Goal: Find specific page/section: Find specific page/section

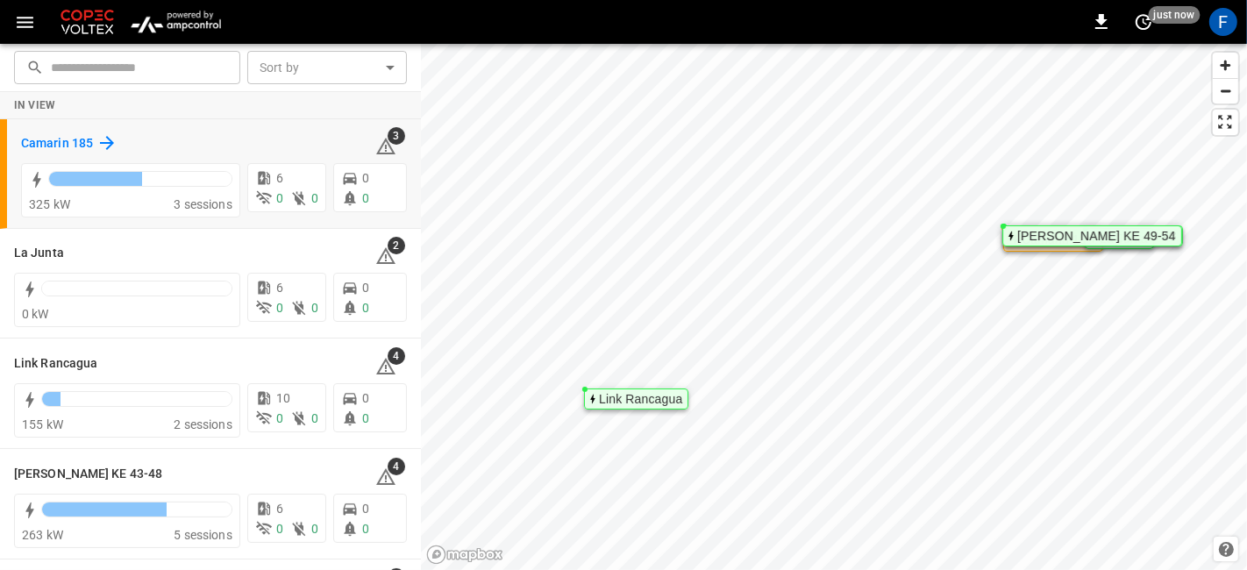
click at [56, 146] on h6 "Camarin 185" at bounding box center [57, 143] width 72 height 19
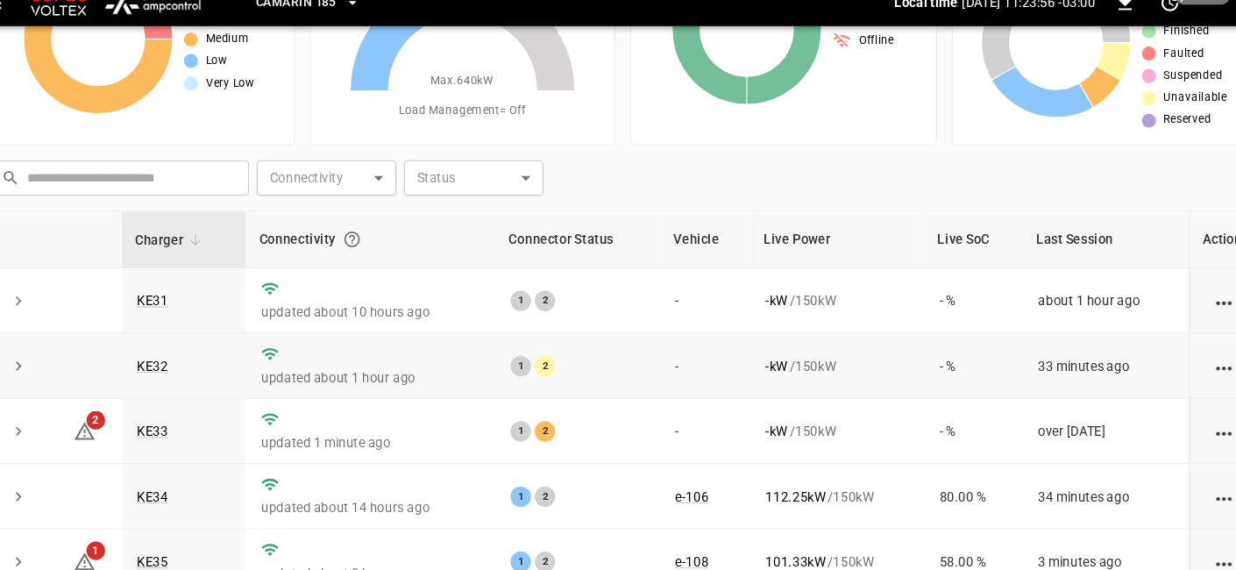
scroll to position [132, 0]
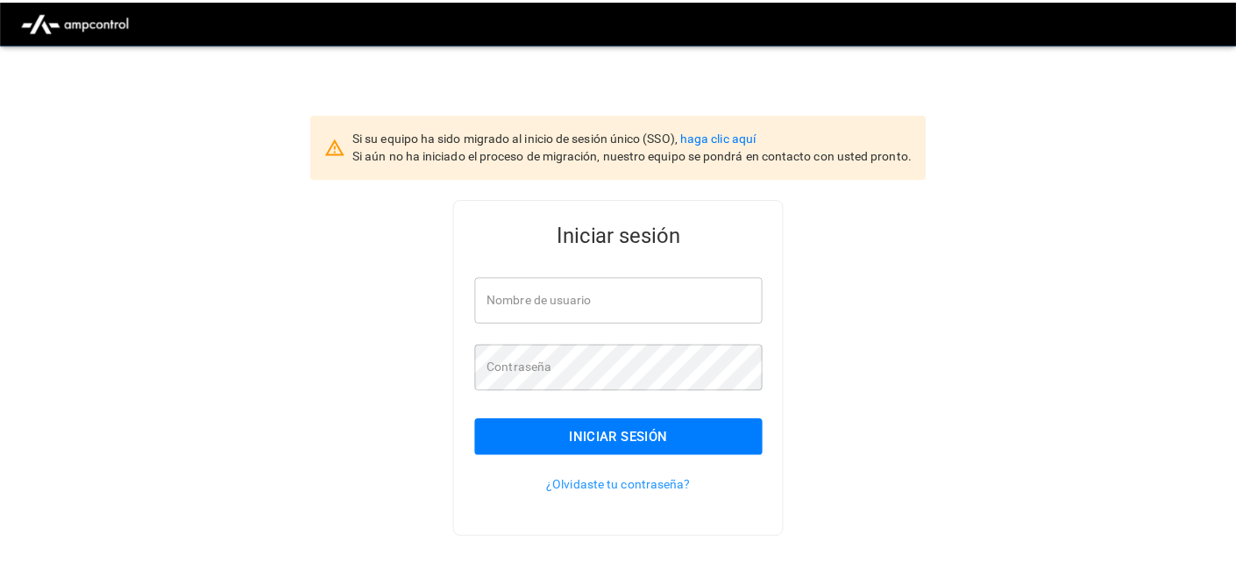
scroll to position [43, 0]
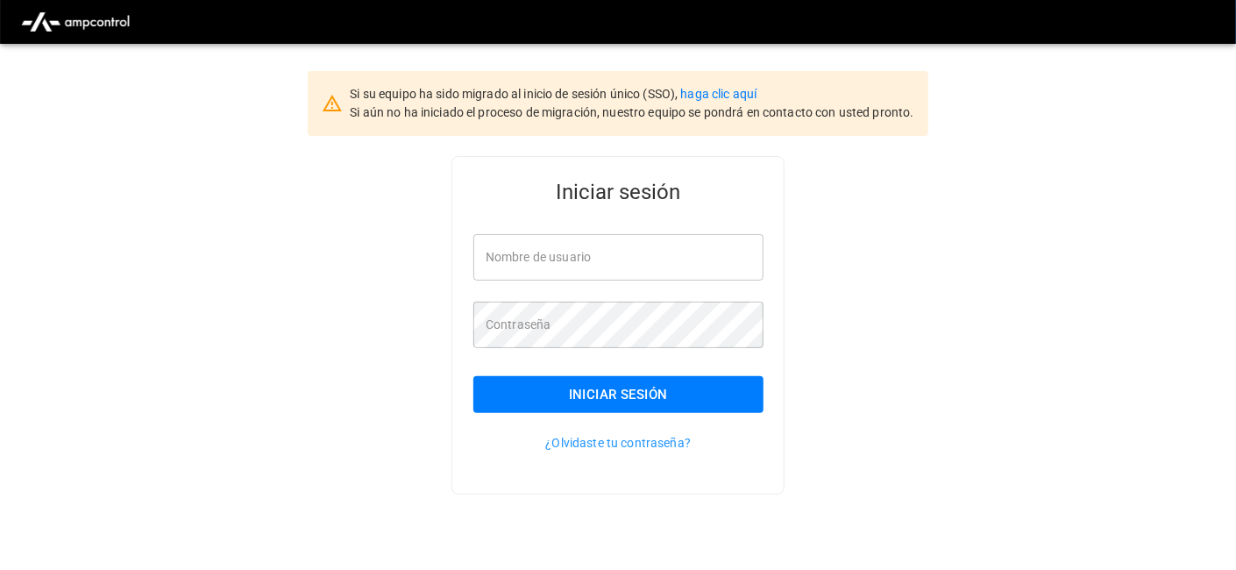
type input "**********"
click at [537, 402] on button "Iniciar sesión" at bounding box center [618, 394] width 290 height 37
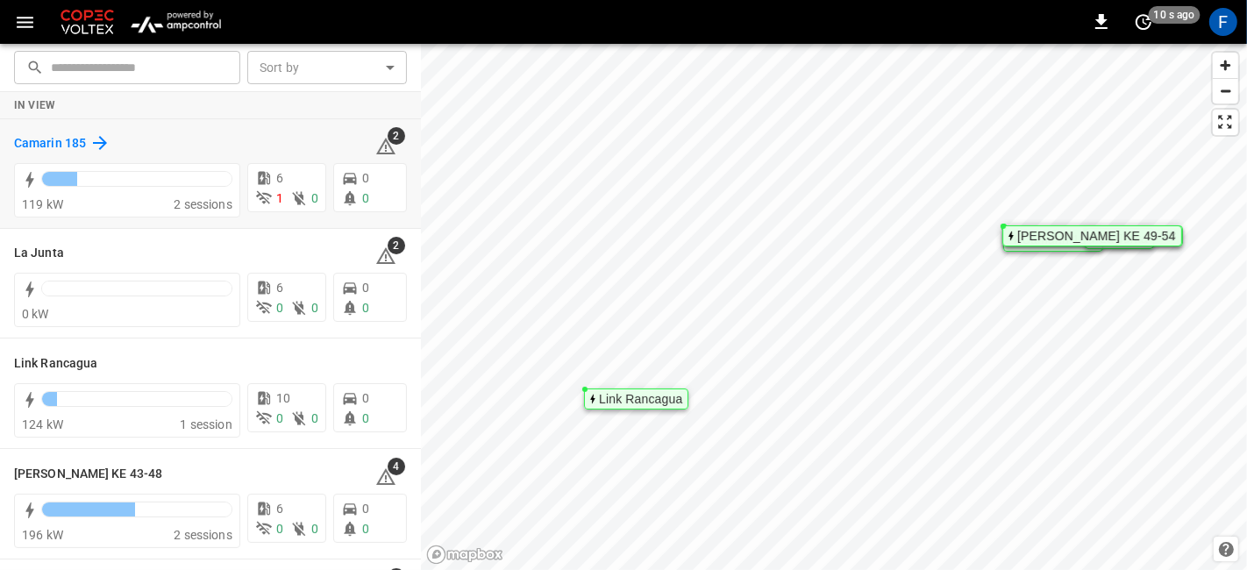
click at [63, 146] on h6 "Camarin 185" at bounding box center [50, 143] width 72 height 19
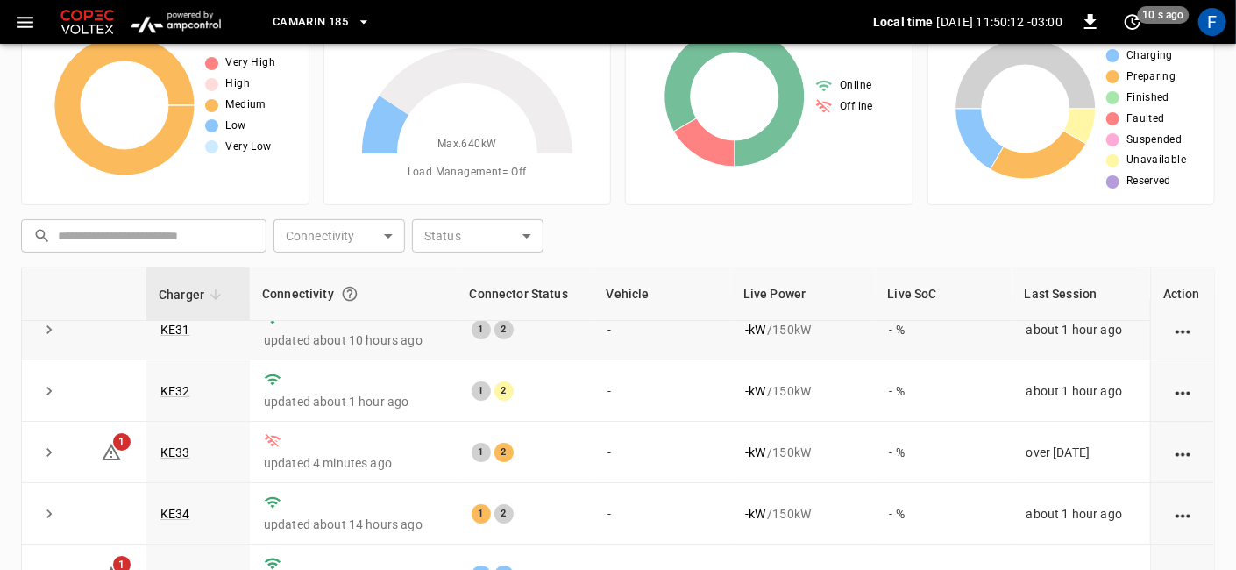
scroll to position [195, 0]
